Goal: Task Accomplishment & Management: Complete application form

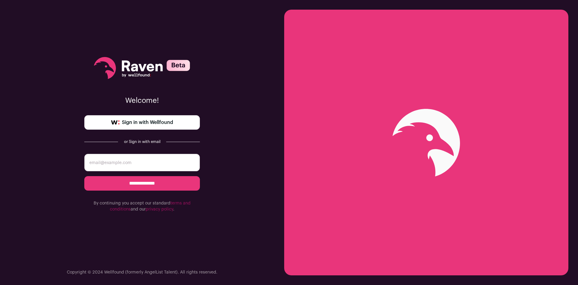
click at [158, 120] on span "Sign in with Wellfound" at bounding box center [147, 122] width 51 height 7
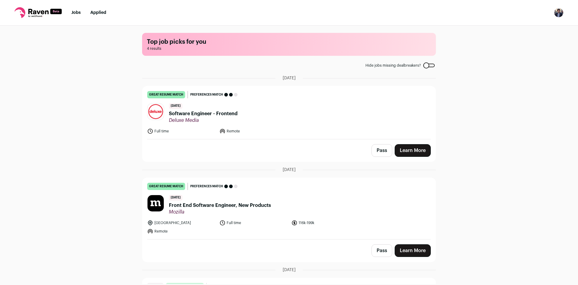
click at [217, 115] on span "Software Engineer - Frontend" at bounding box center [203, 113] width 69 height 7
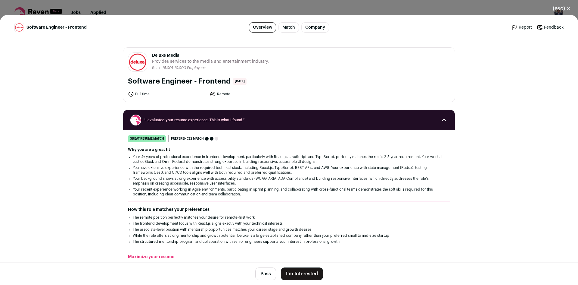
click at [307, 272] on button "I'm Interested" at bounding box center [302, 273] width 42 height 13
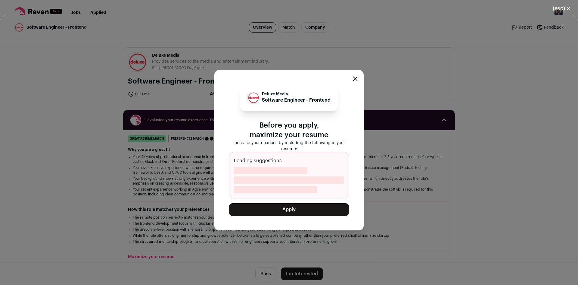
click at [297, 211] on button "Apply" at bounding box center [289, 209] width 120 height 13
